Goal: Task Accomplishment & Management: Complete application form

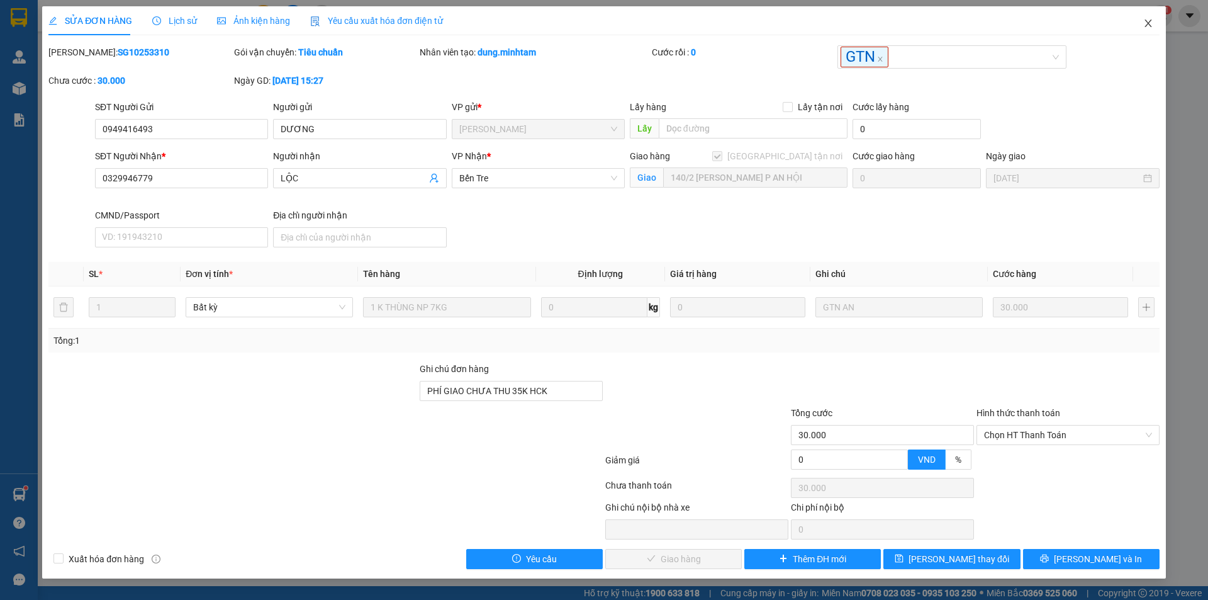
click at [1150, 24] on icon "close" at bounding box center [1148, 23] width 10 height 10
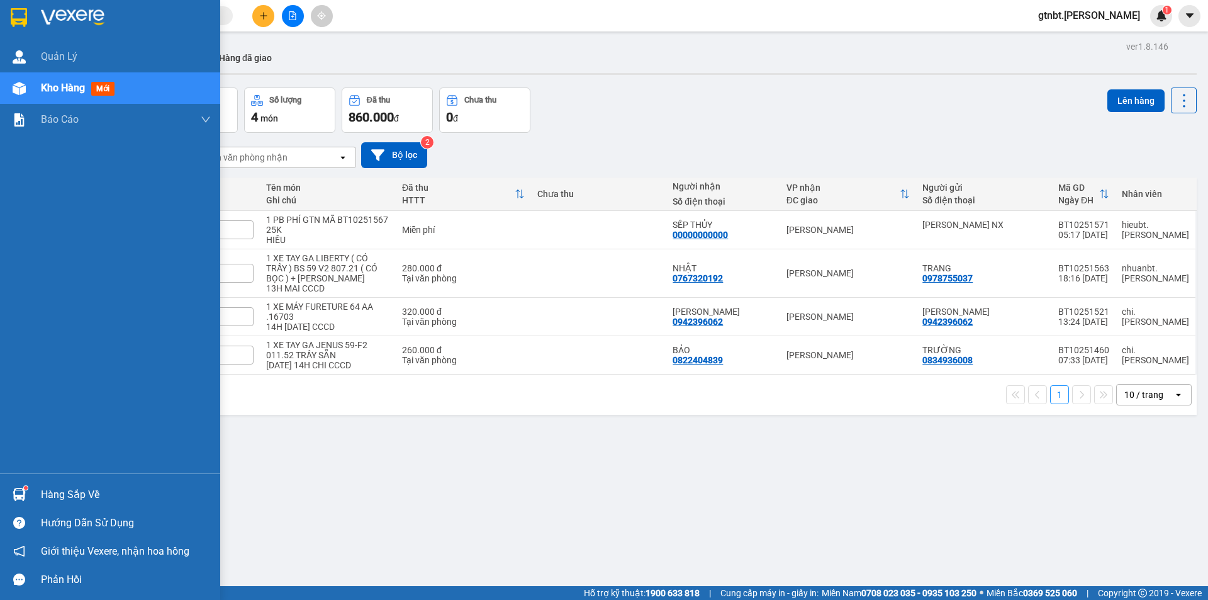
drag, startPoint x: 26, startPoint y: 15, endPoint x: 24, endPoint y: 7, distance: 8.6
click at [26, 16] on img at bounding box center [19, 17] width 16 height 19
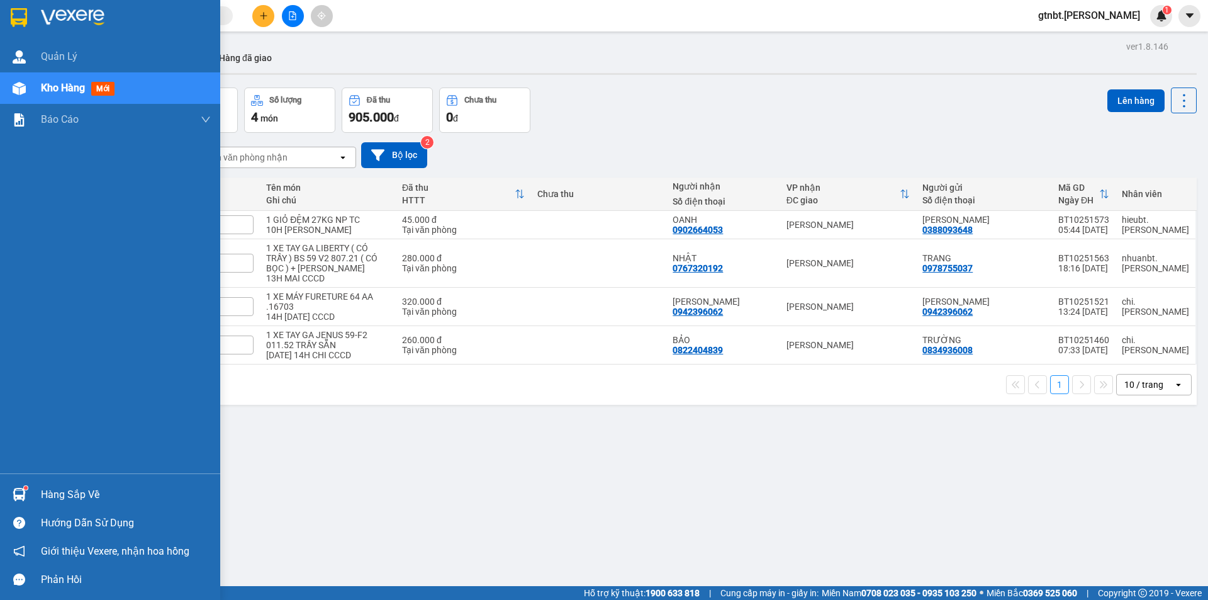
click at [11, 9] on img at bounding box center [19, 17] width 16 height 19
click at [11, 18] on img at bounding box center [19, 17] width 16 height 19
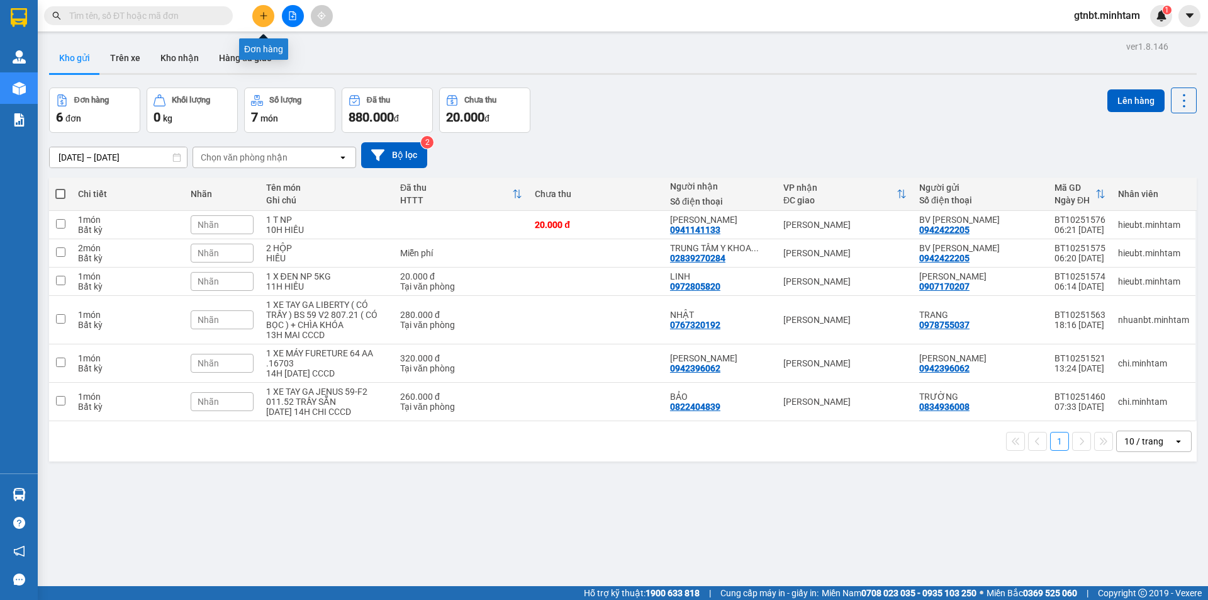
click at [266, 18] on icon "plus" at bounding box center [263, 15] width 9 height 9
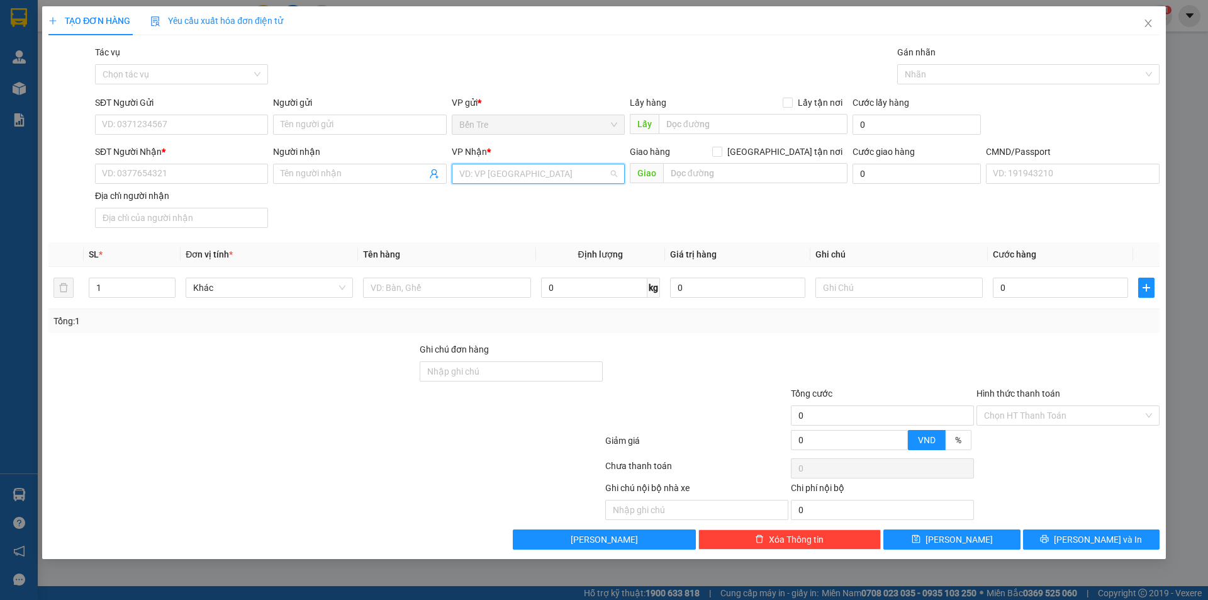
click at [527, 180] on input "search" at bounding box center [533, 173] width 149 height 19
click at [514, 237] on div "Hồ Chí Minh" at bounding box center [538, 239] width 158 height 14
click at [225, 124] on input "SĐT Người Gửi" at bounding box center [181, 125] width 173 height 20
